Goal: Task Accomplishment & Management: Use online tool/utility

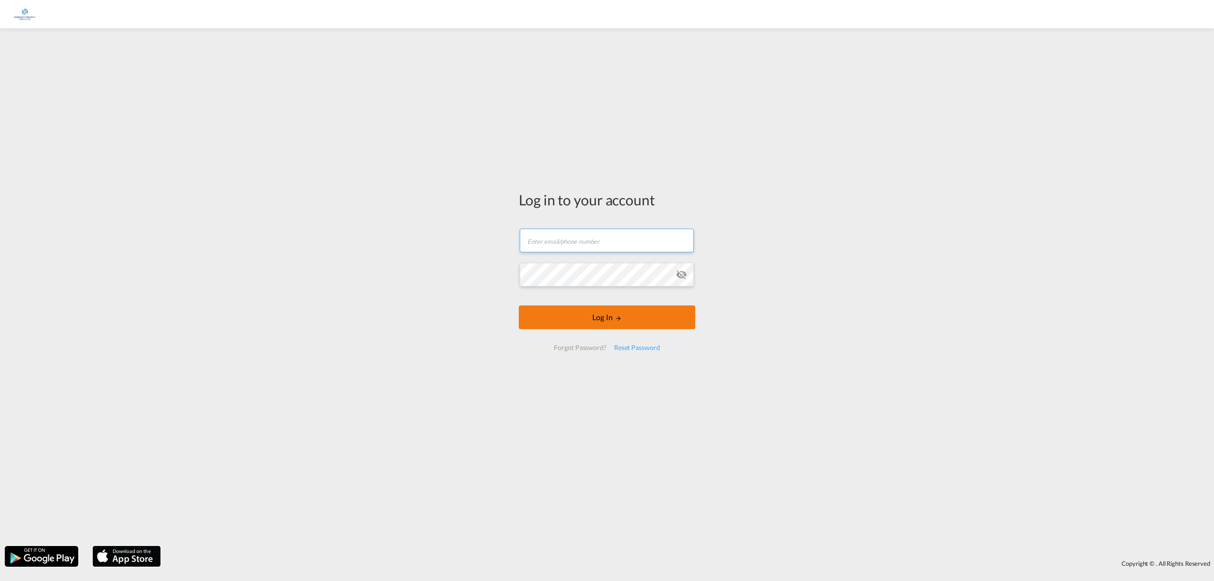
type input "[PERSON_NAME][EMAIL_ADDRESS][DOMAIN_NAME]"
click at [588, 322] on button "Log In" at bounding box center [607, 317] width 176 height 24
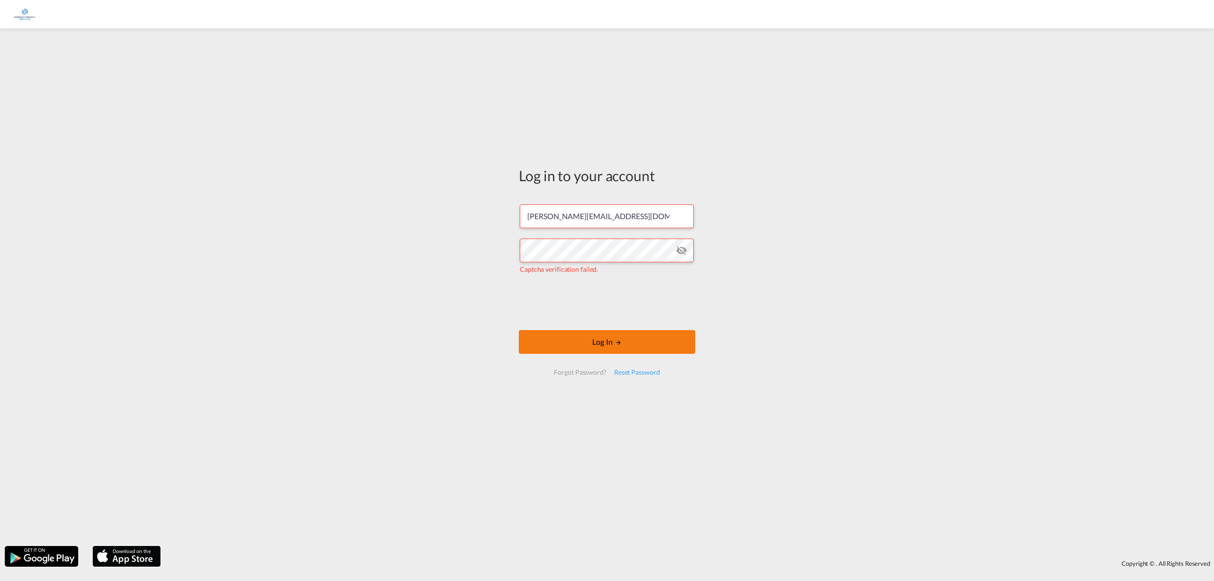
click at [609, 345] on button "Log In" at bounding box center [607, 342] width 176 height 24
